Goal: Transaction & Acquisition: Purchase product/service

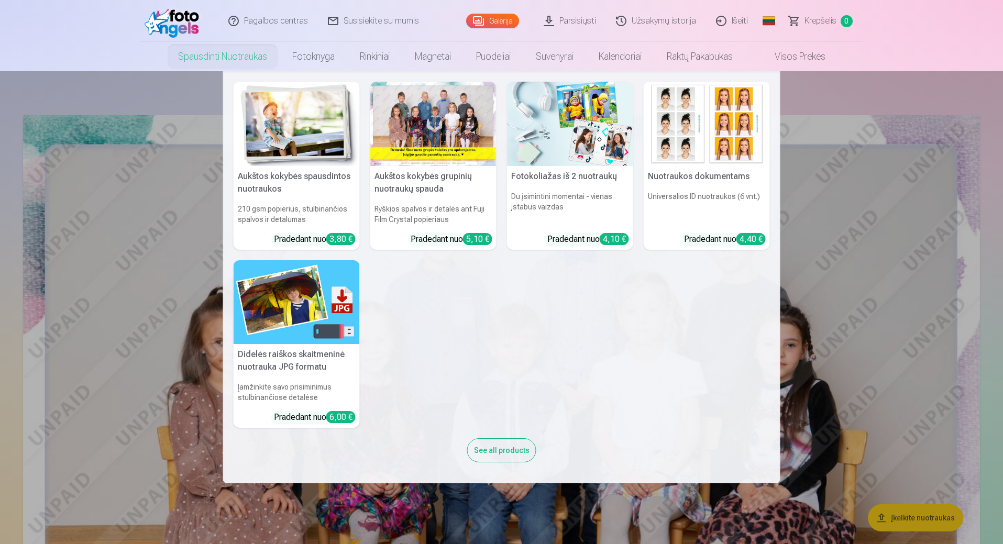
click at [265, 116] on img at bounding box center [297, 124] width 126 height 84
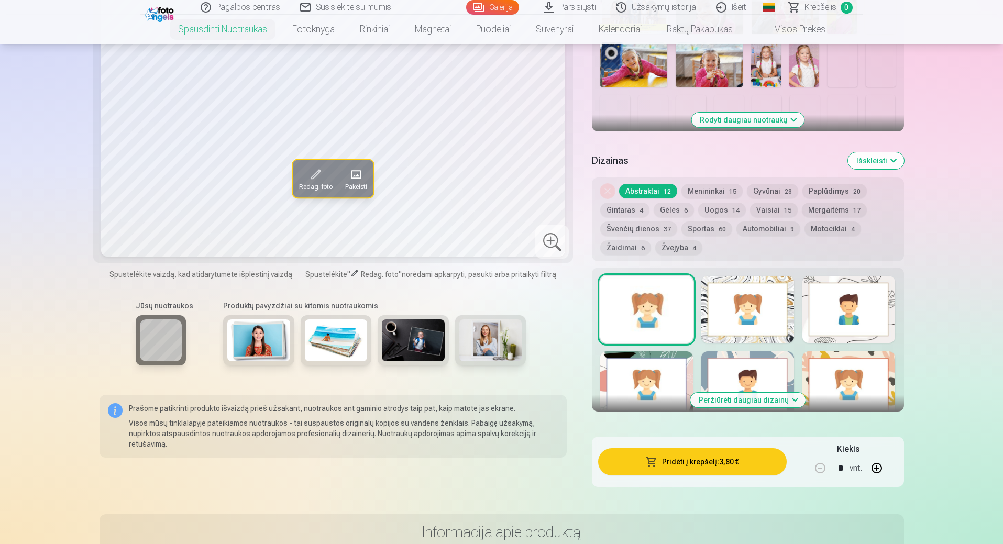
scroll to position [524, 0]
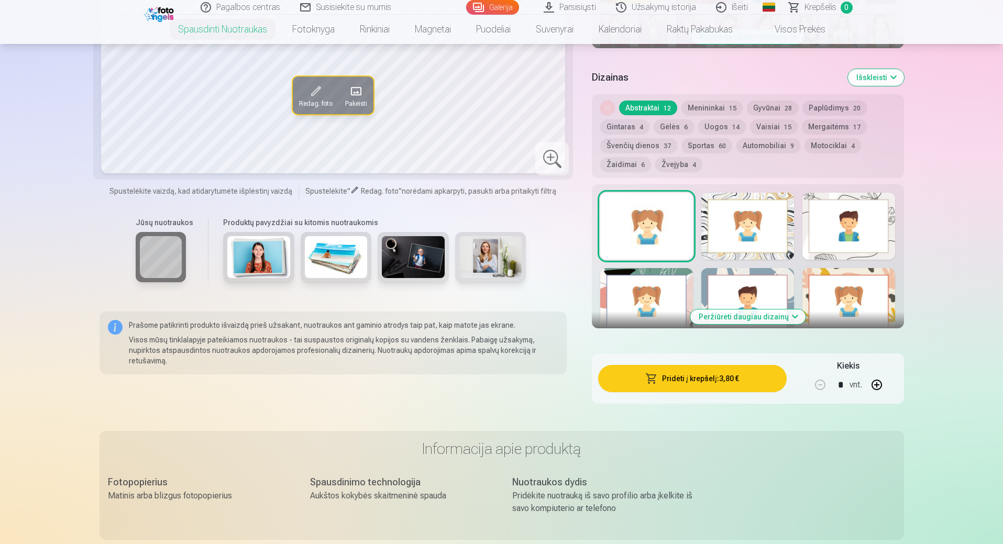
click at [877, 386] on button "button" at bounding box center [877, 385] width 25 height 25
click at [879, 385] on button "button" at bounding box center [877, 385] width 25 height 25
click at [821, 386] on button "button" at bounding box center [820, 385] width 25 height 25
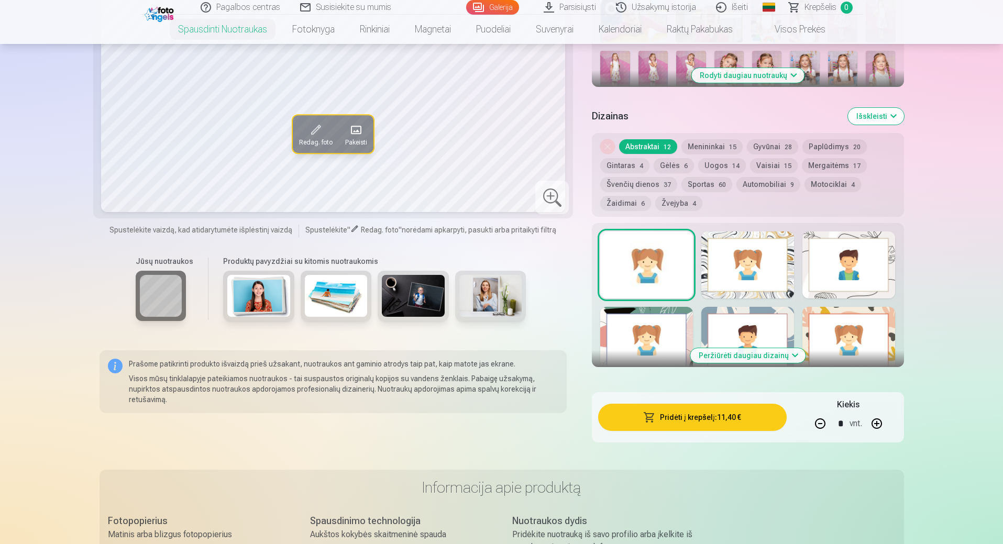
scroll to position [576, 0]
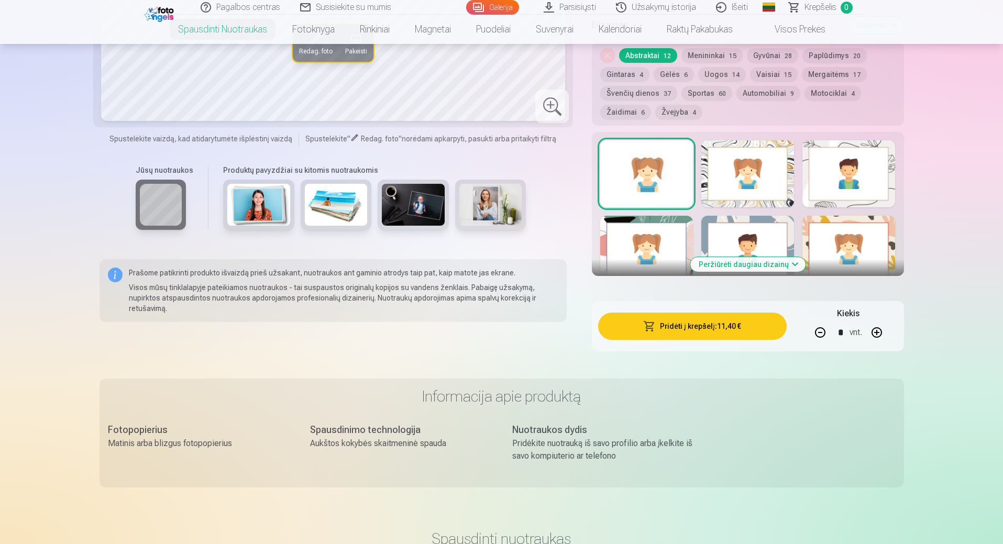
click at [820, 332] on button "button" at bounding box center [820, 332] width 25 height 25
type input "*"
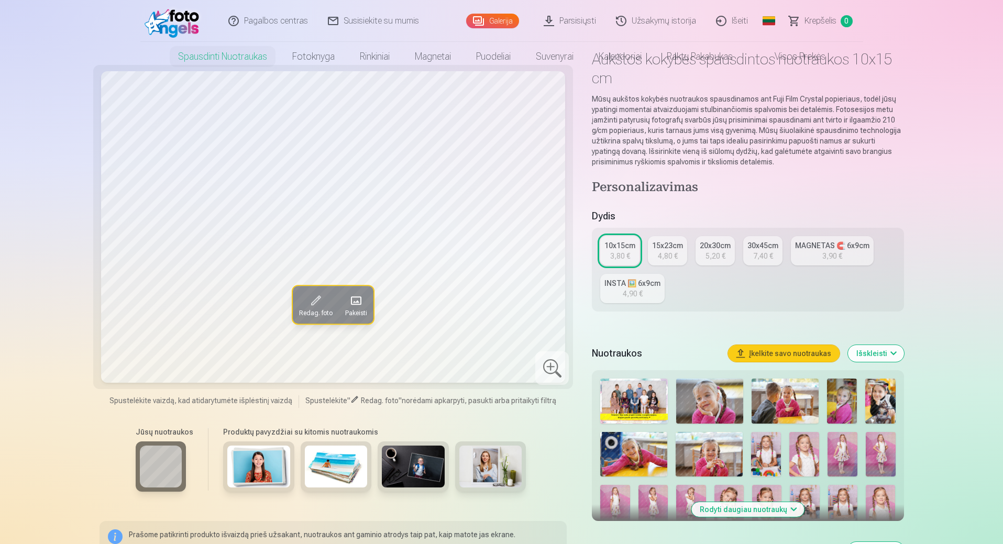
scroll to position [0, 0]
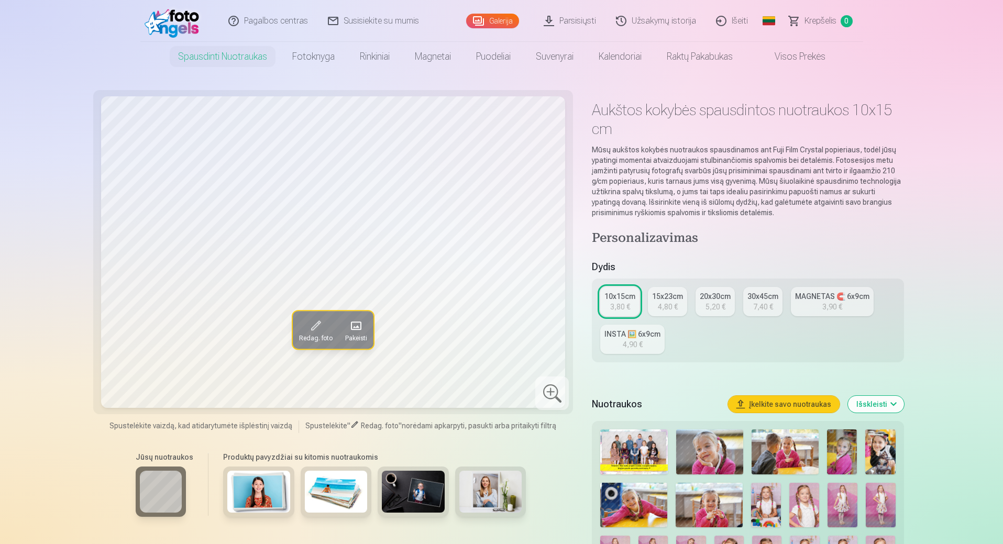
click at [658, 20] on link "Užsakymų istorija" at bounding box center [657, 21] width 100 height 42
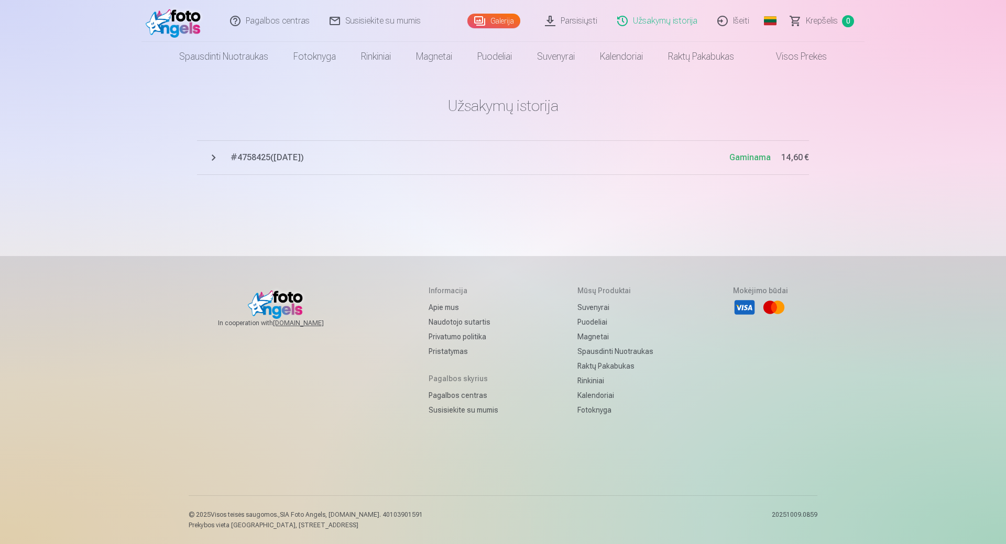
click at [215, 155] on button "# 4758425 ( [DATE] ) Gaminama 14,60 €" at bounding box center [503, 157] width 612 height 35
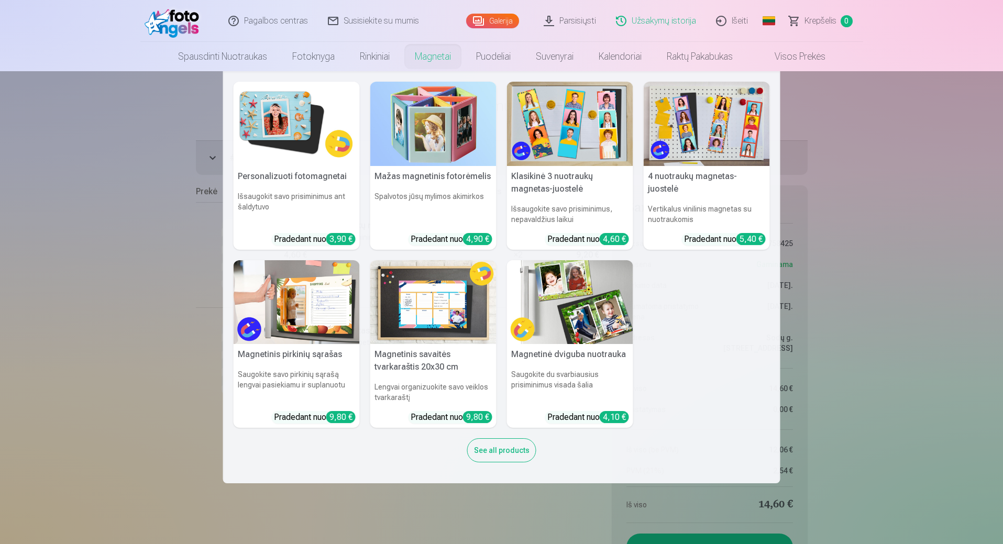
click at [908, 237] on nav "Personalizuoti fotomagnetai Išsaugokit savo prisiminimus ant šaldytuvo Pradedan…" at bounding box center [501, 277] width 1003 height 412
click at [425, 62] on link "Magnetai" at bounding box center [432, 56] width 61 height 29
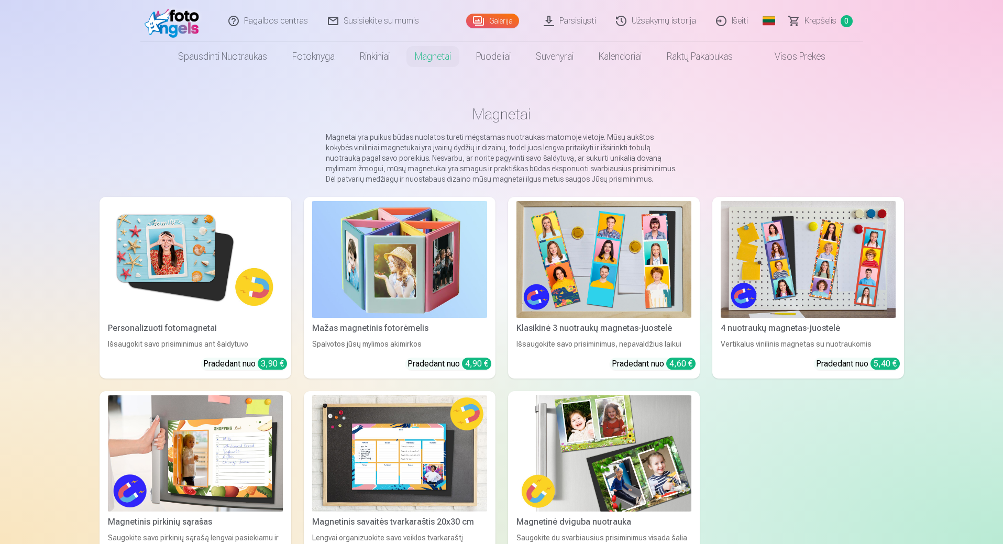
click at [619, 257] on img at bounding box center [604, 259] width 175 height 117
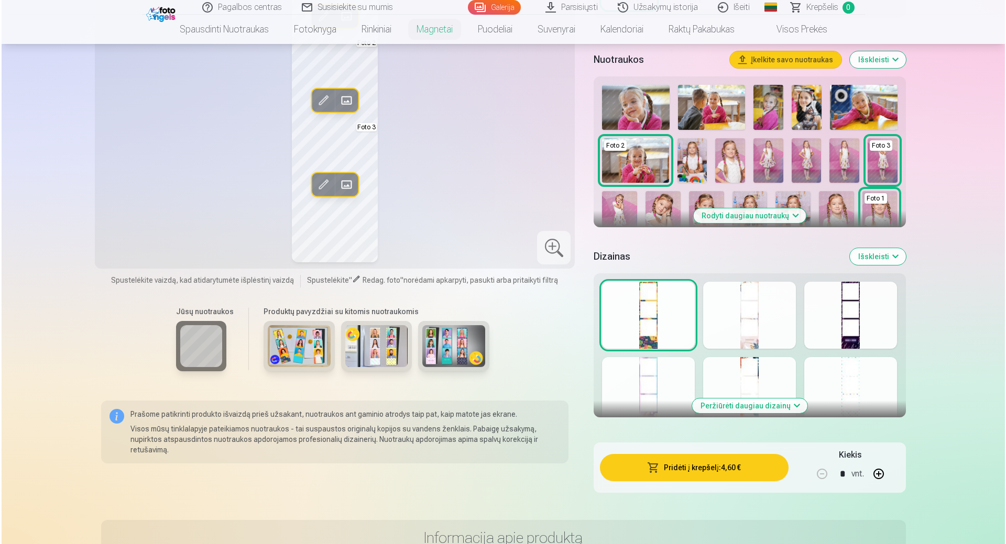
scroll to position [419, 0]
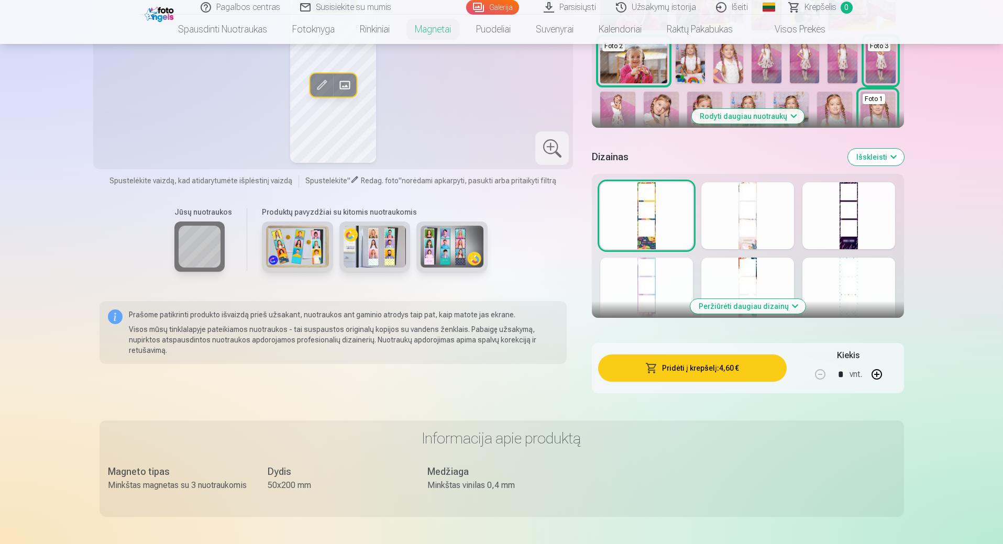
click at [873, 377] on button "button" at bounding box center [877, 374] width 25 height 25
click at [710, 366] on button "Pridėti į krepšelį : 9,20 €" at bounding box center [692, 368] width 188 height 27
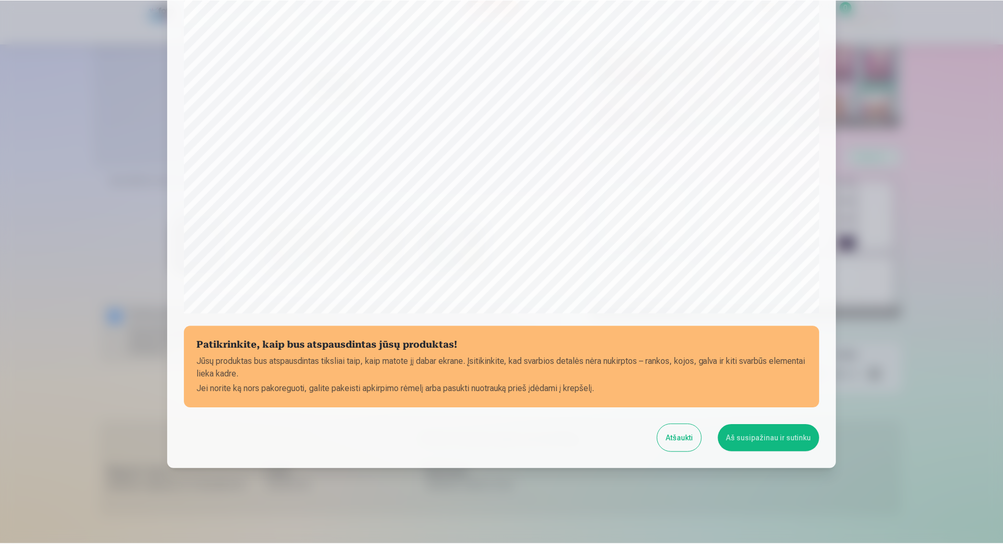
scroll to position [210, 0]
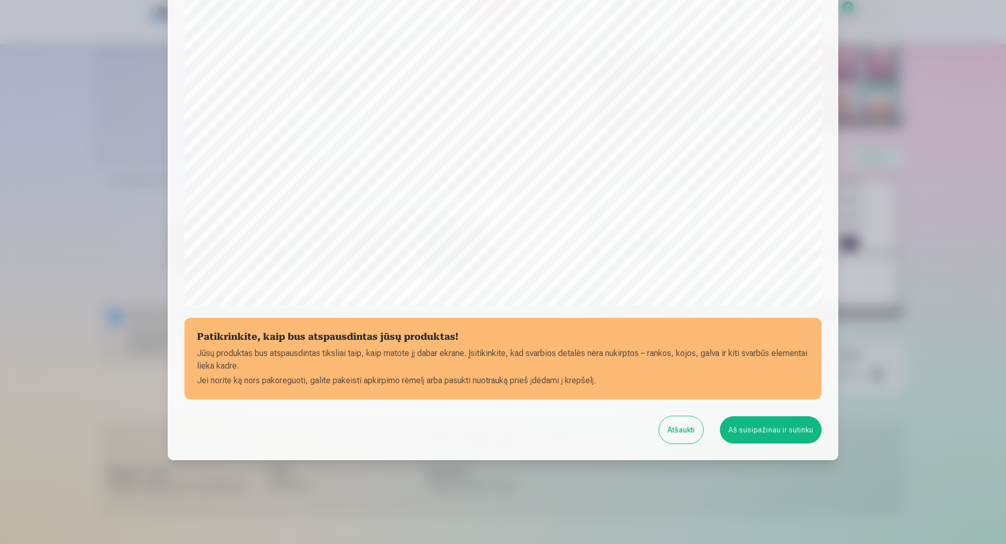
click at [776, 431] on button "Aš susipažinau ir sutinku" at bounding box center [771, 430] width 102 height 27
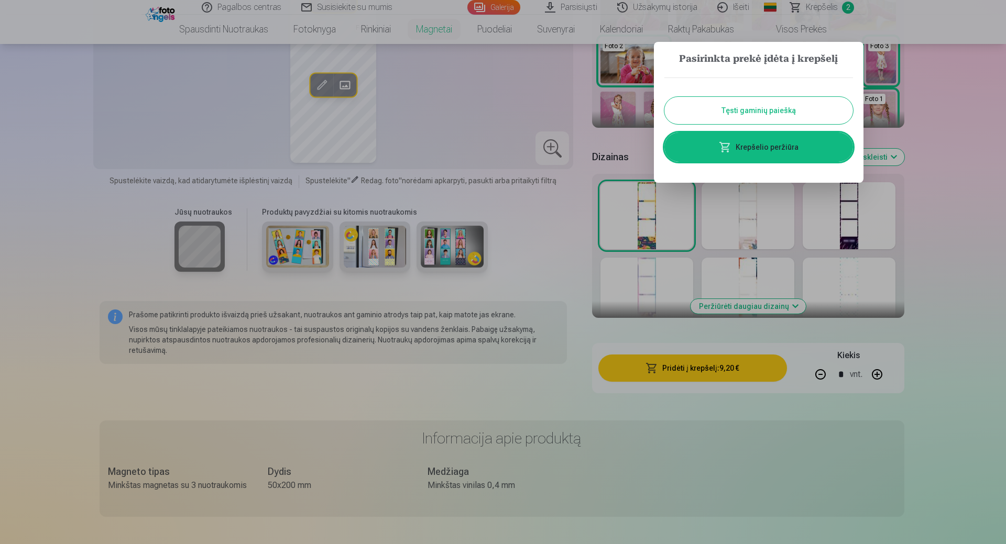
click at [561, 278] on div at bounding box center [503, 272] width 1006 height 544
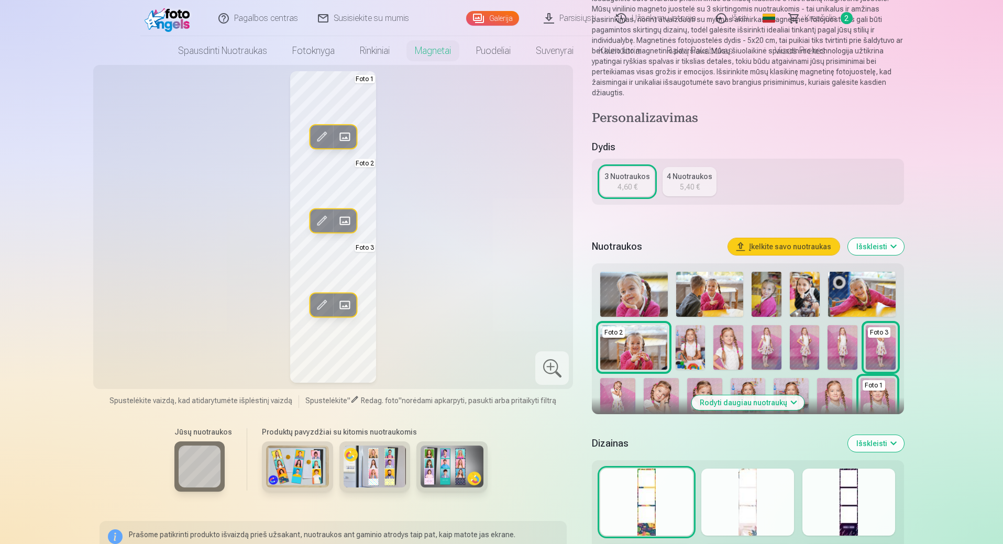
scroll to position [0, 0]
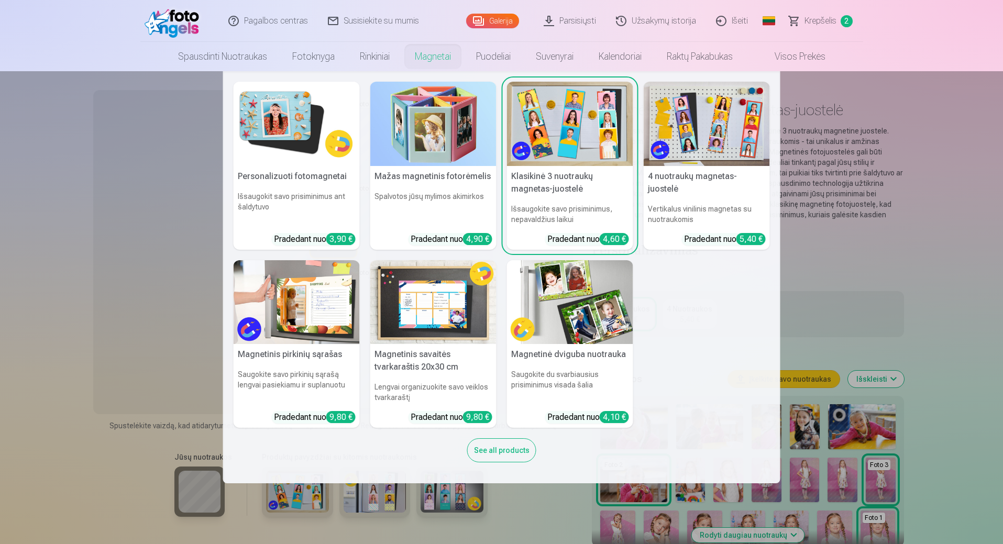
click at [691, 132] on img at bounding box center [707, 124] width 126 height 84
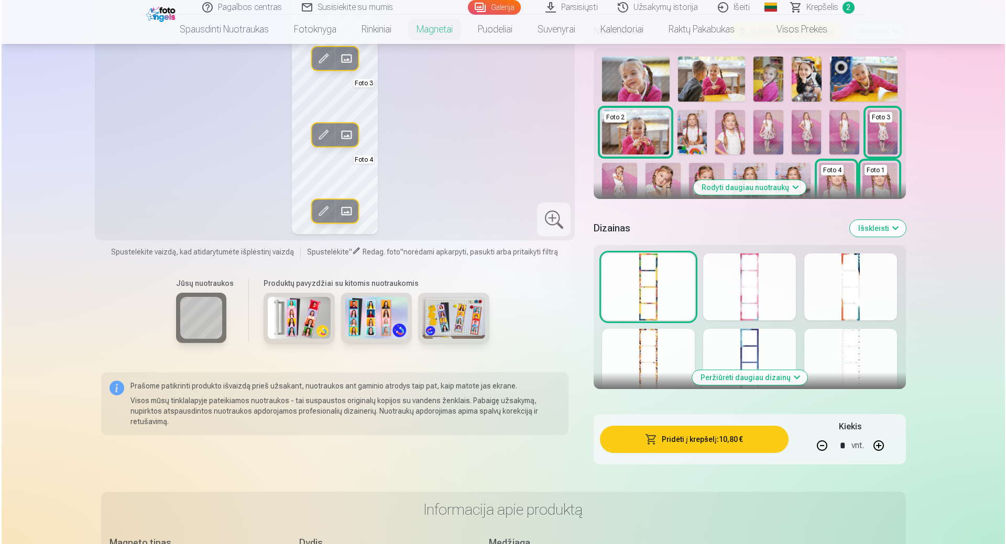
scroll to position [472, 0]
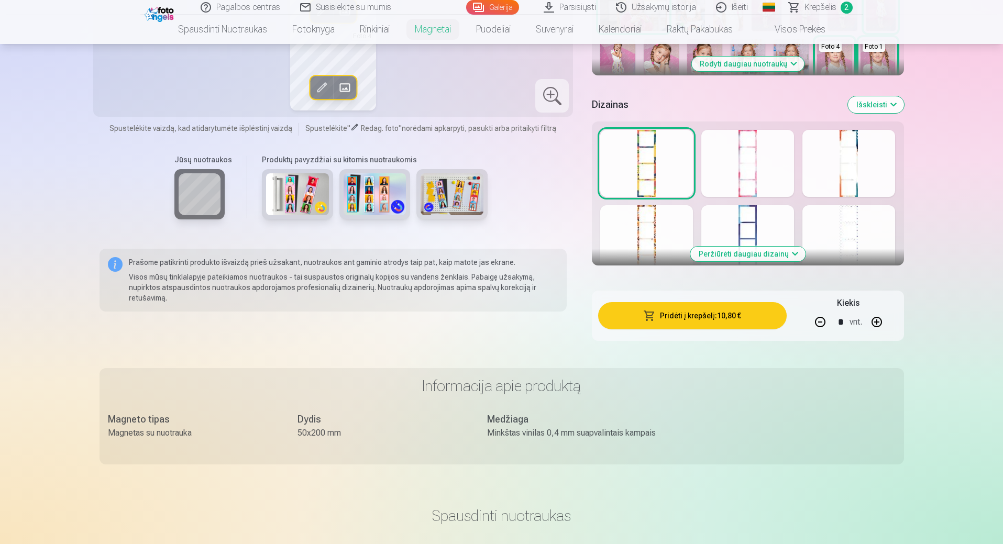
click at [822, 322] on button "button" at bounding box center [820, 322] width 25 height 25
type input "*"
click at [741, 317] on button "Pridėti į krepšelį : 5,40 €" at bounding box center [692, 315] width 188 height 27
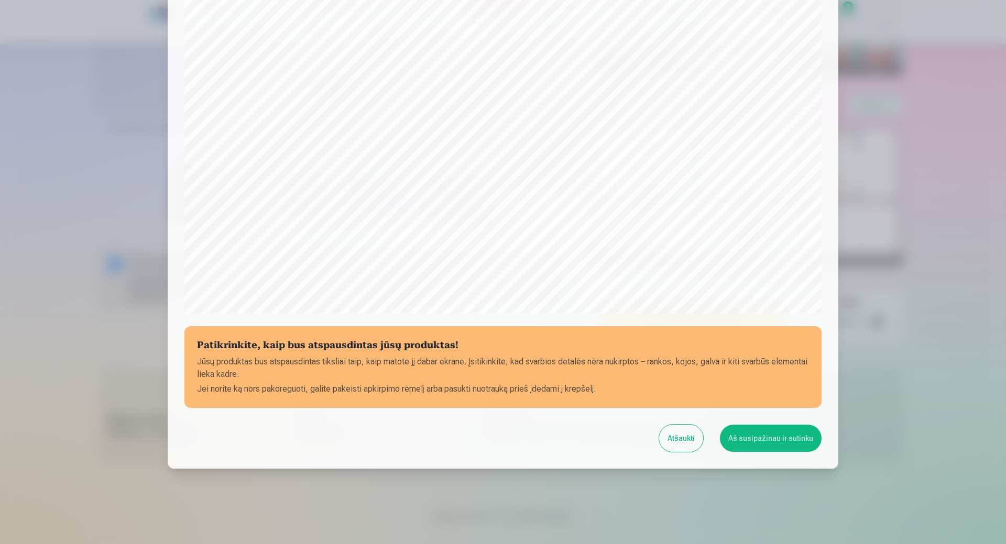
scroll to position [210, 0]
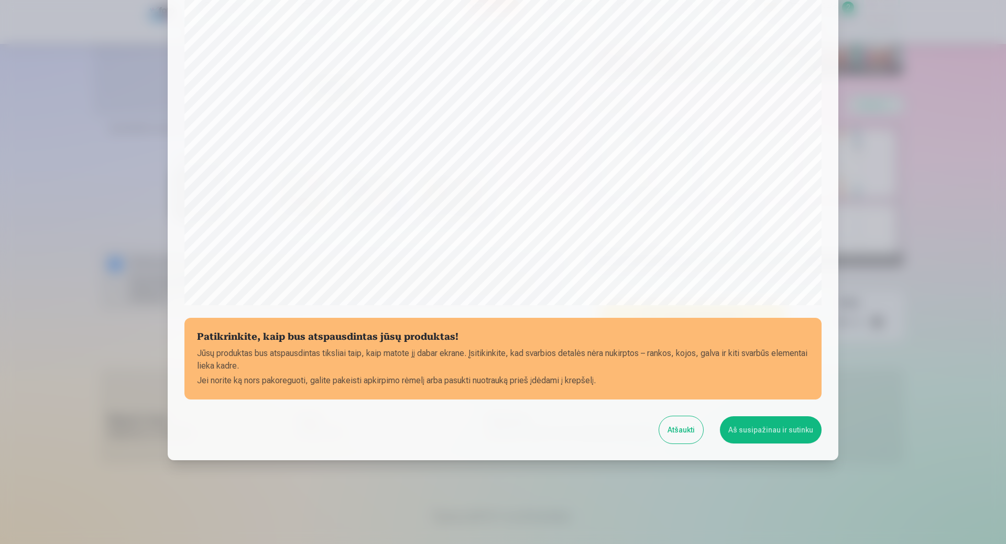
click at [772, 435] on button "Aš susipažinau ir sutinku" at bounding box center [771, 430] width 102 height 27
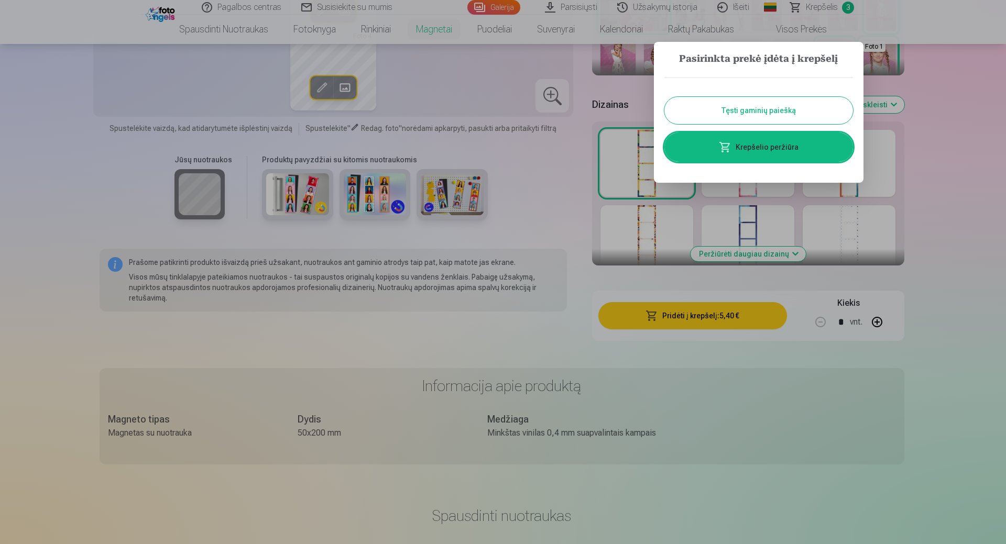
click at [785, 147] on link "Krepšelio peržiūra" at bounding box center [758, 147] width 189 height 29
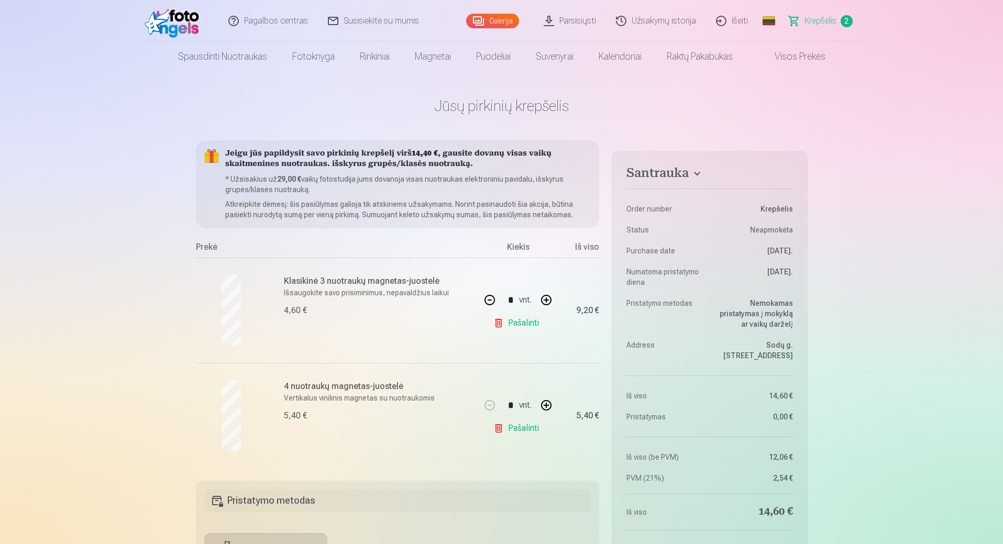
click at [530, 429] on link "Pašalinti" at bounding box center [519, 428] width 50 height 21
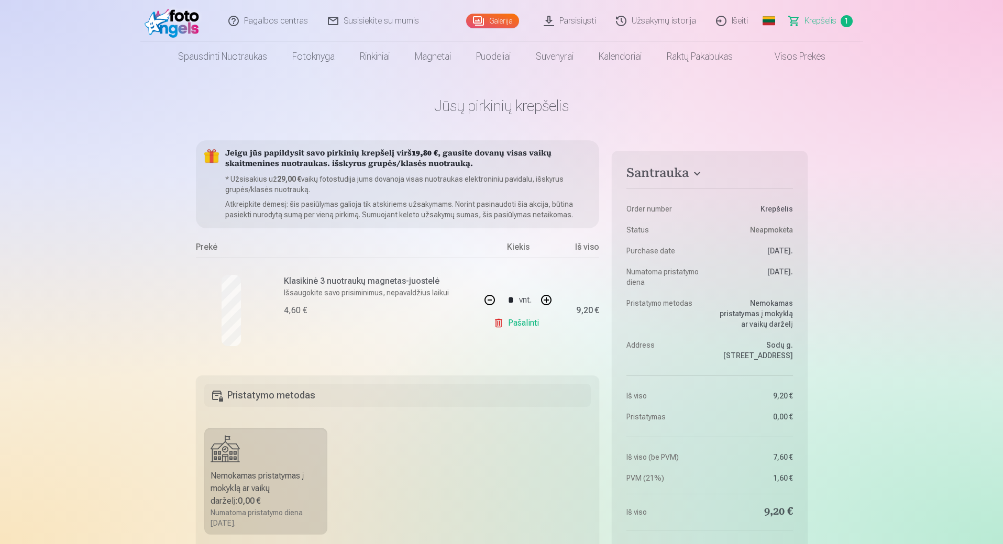
click at [515, 322] on link "Pašalinti" at bounding box center [519, 323] width 50 height 21
